Goal: Information Seeking & Learning: Learn about a topic

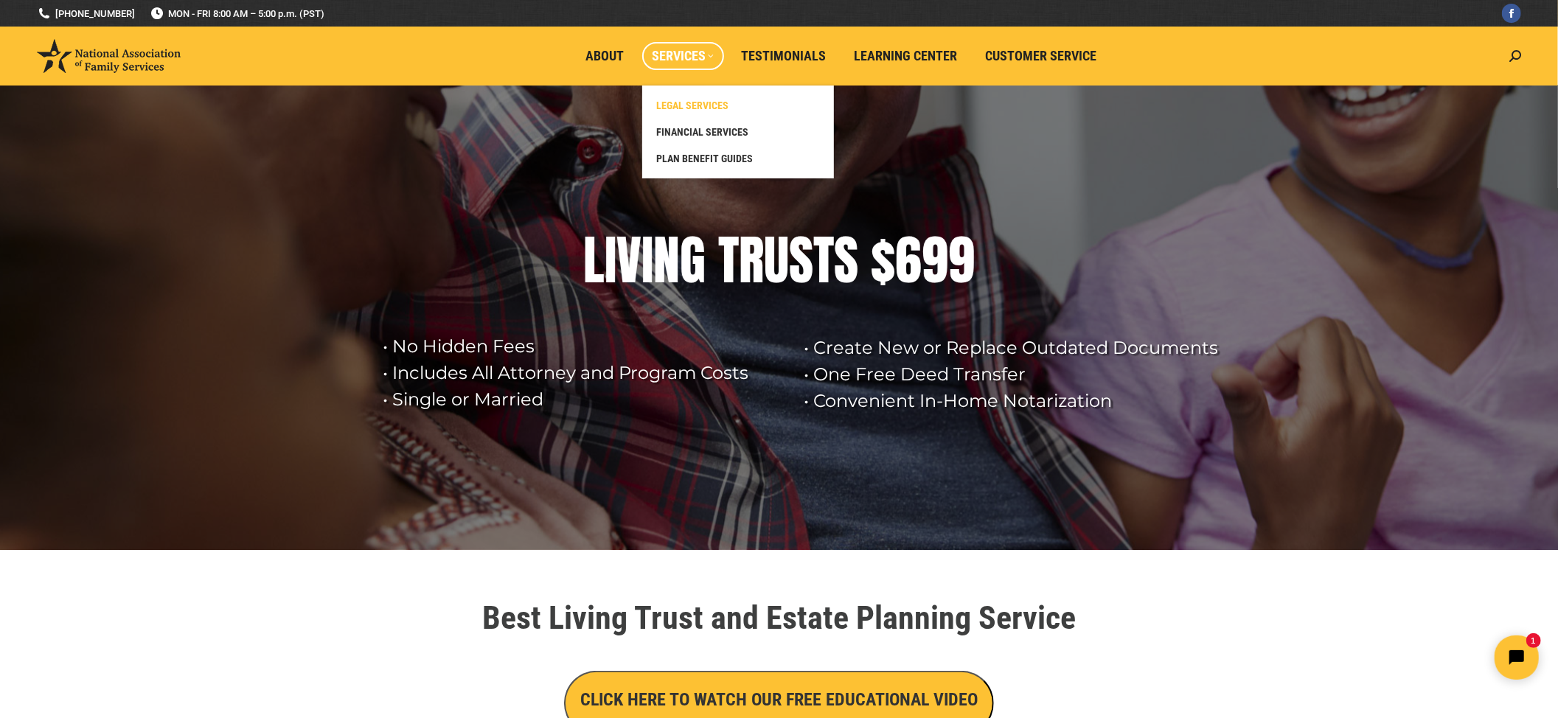
click at [685, 105] on span "LEGAL SERVICES" at bounding box center [693, 105] width 72 height 13
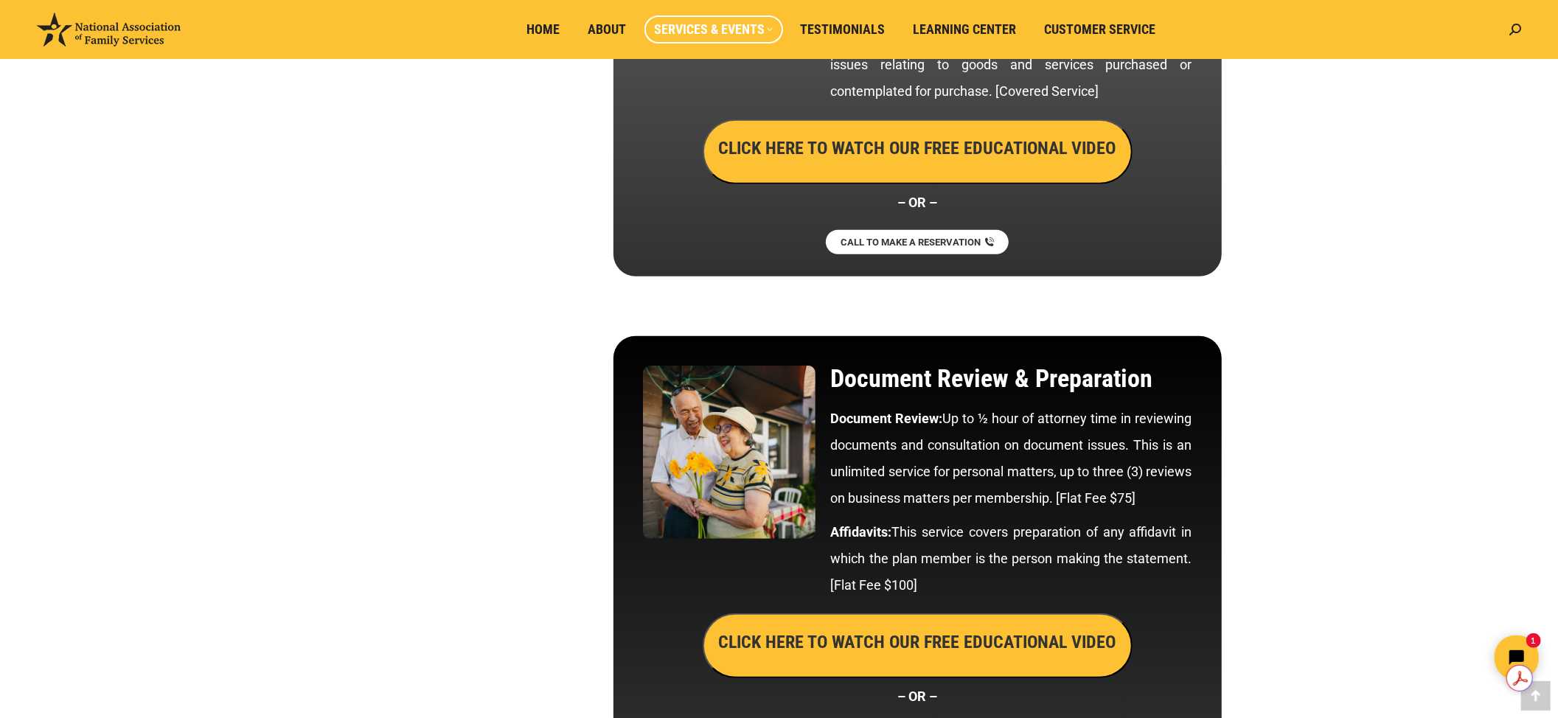
scroll to position [5702, 0]
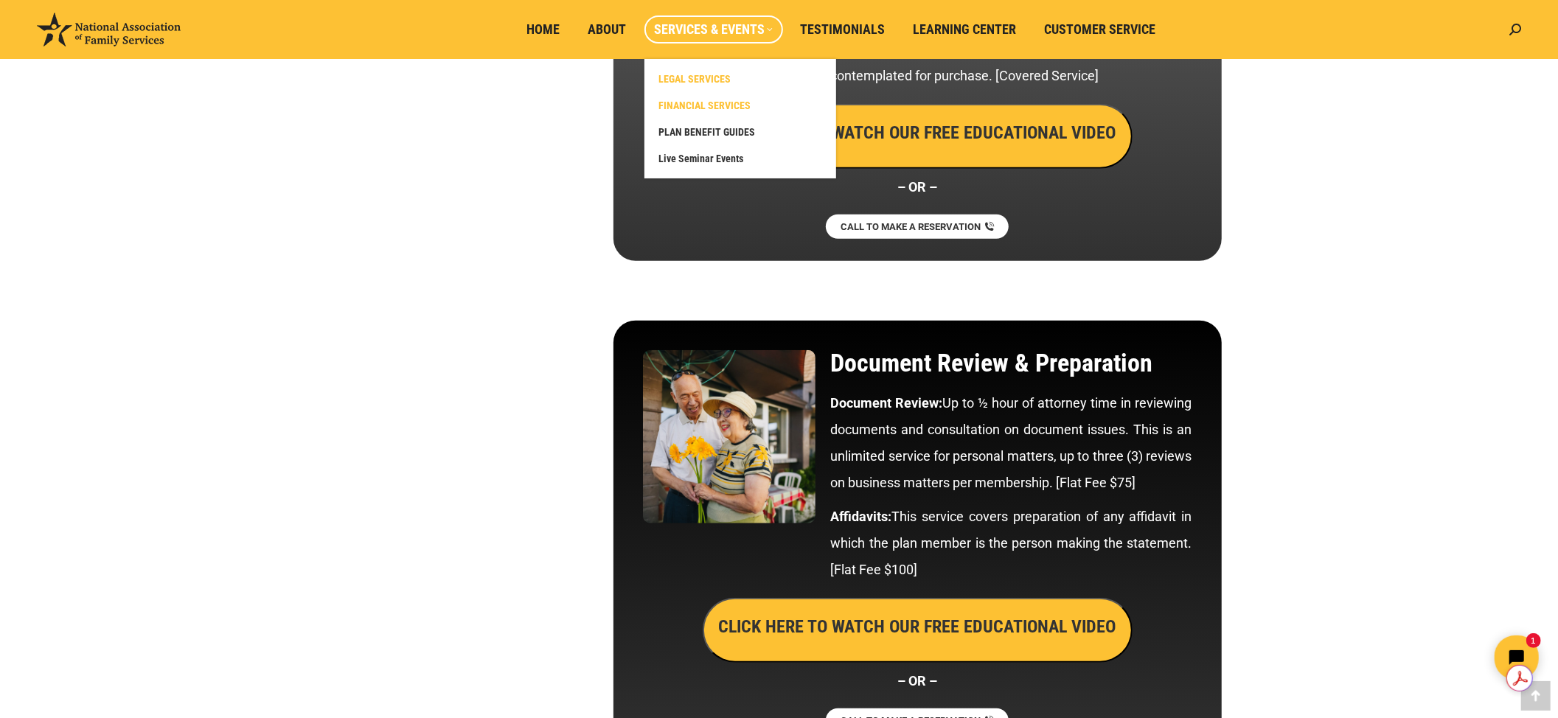
click at [741, 103] on span "FINANCIAL SERVICES" at bounding box center [705, 105] width 92 height 13
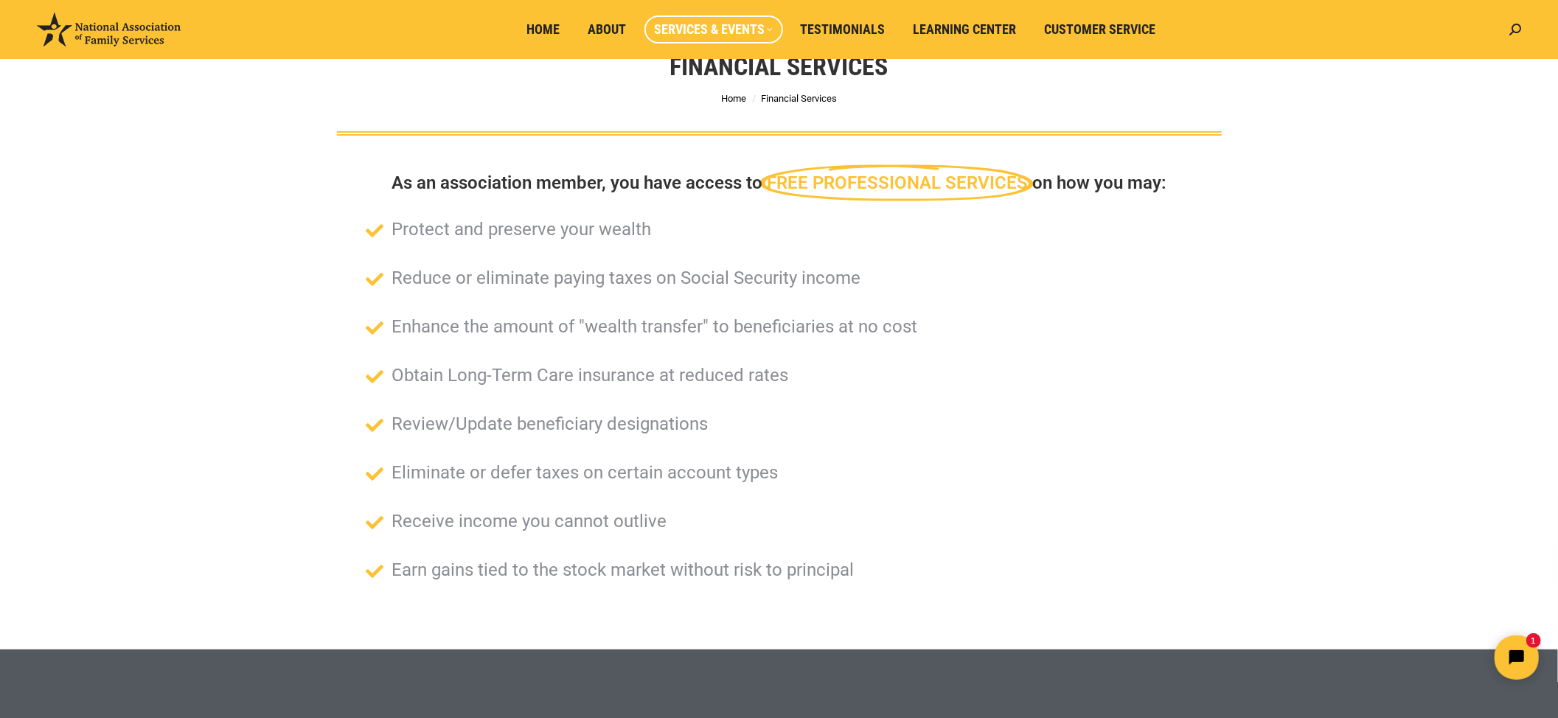
scroll to position [98, 0]
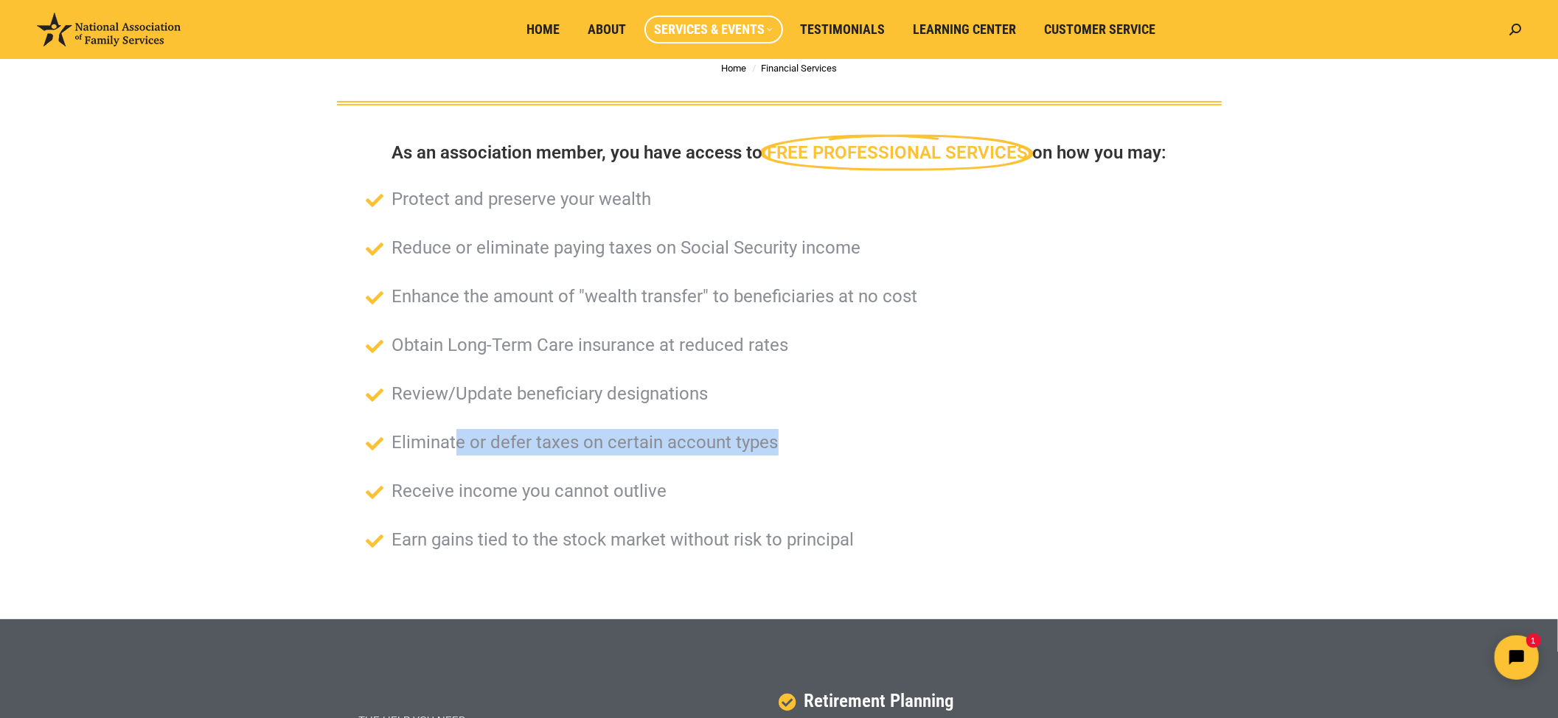
drag, startPoint x: 455, startPoint y: 435, endPoint x: 798, endPoint y: 445, distance: 343.0
click at [798, 445] on li "Eliminate or defer taxes on certain account types" at bounding box center [779, 448] width 826 height 38
click at [801, 464] on li "Eliminate or defer taxes on certain account types" at bounding box center [779, 448] width 826 height 38
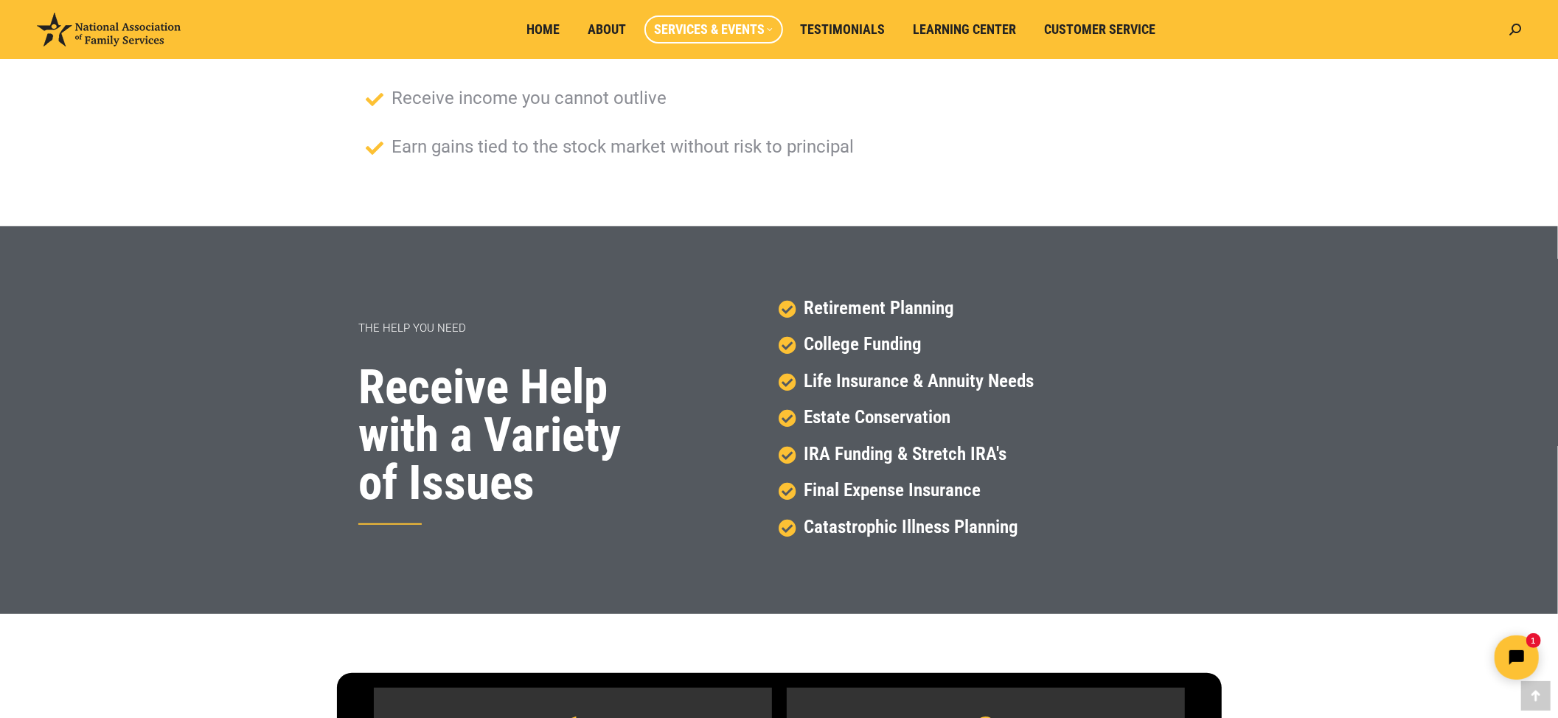
scroll to position [590, 0]
